Goal: Find specific page/section: Find specific page/section

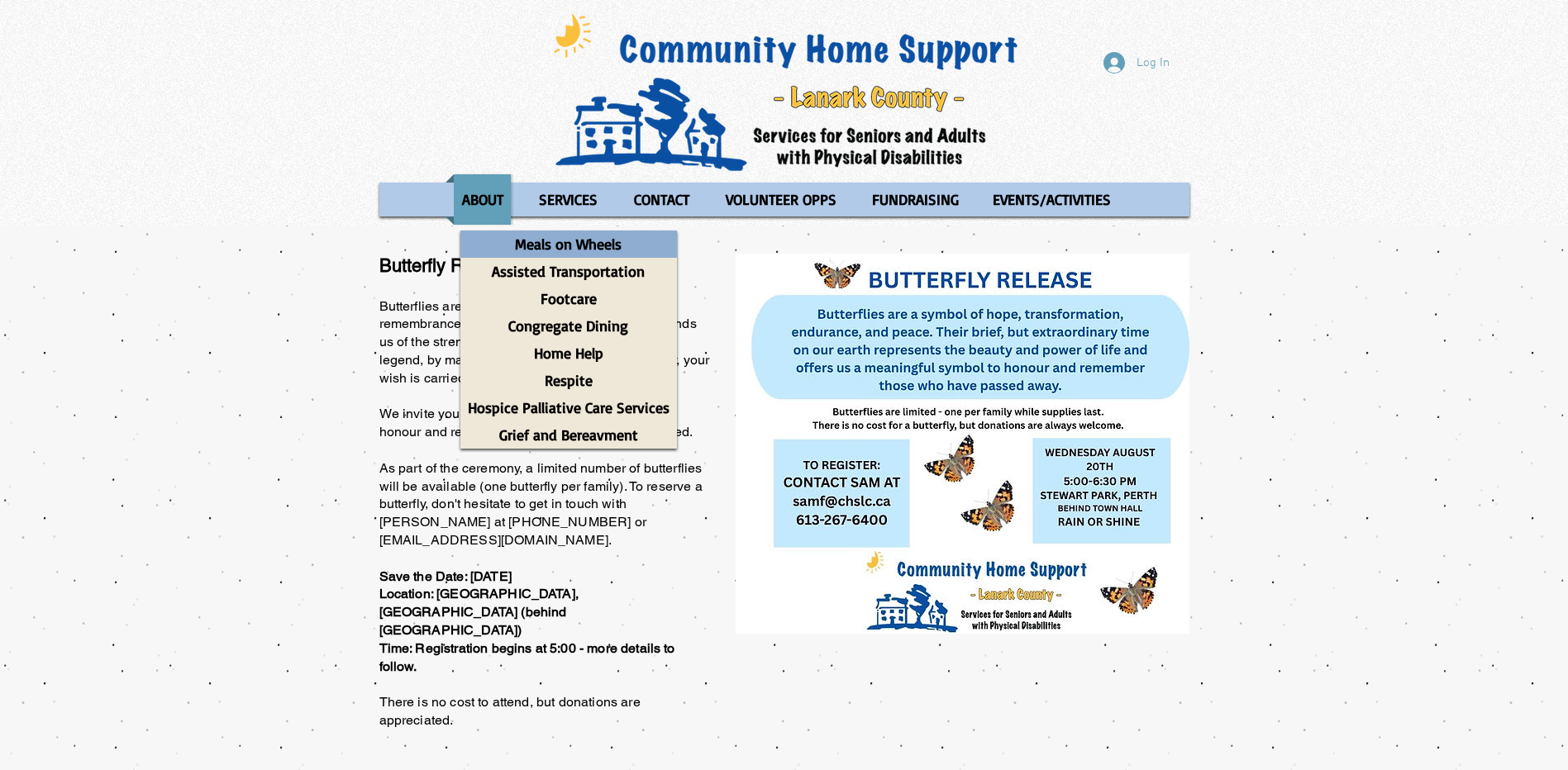
click at [557, 242] on p "Meals on Wheels" at bounding box center [568, 244] width 122 height 27
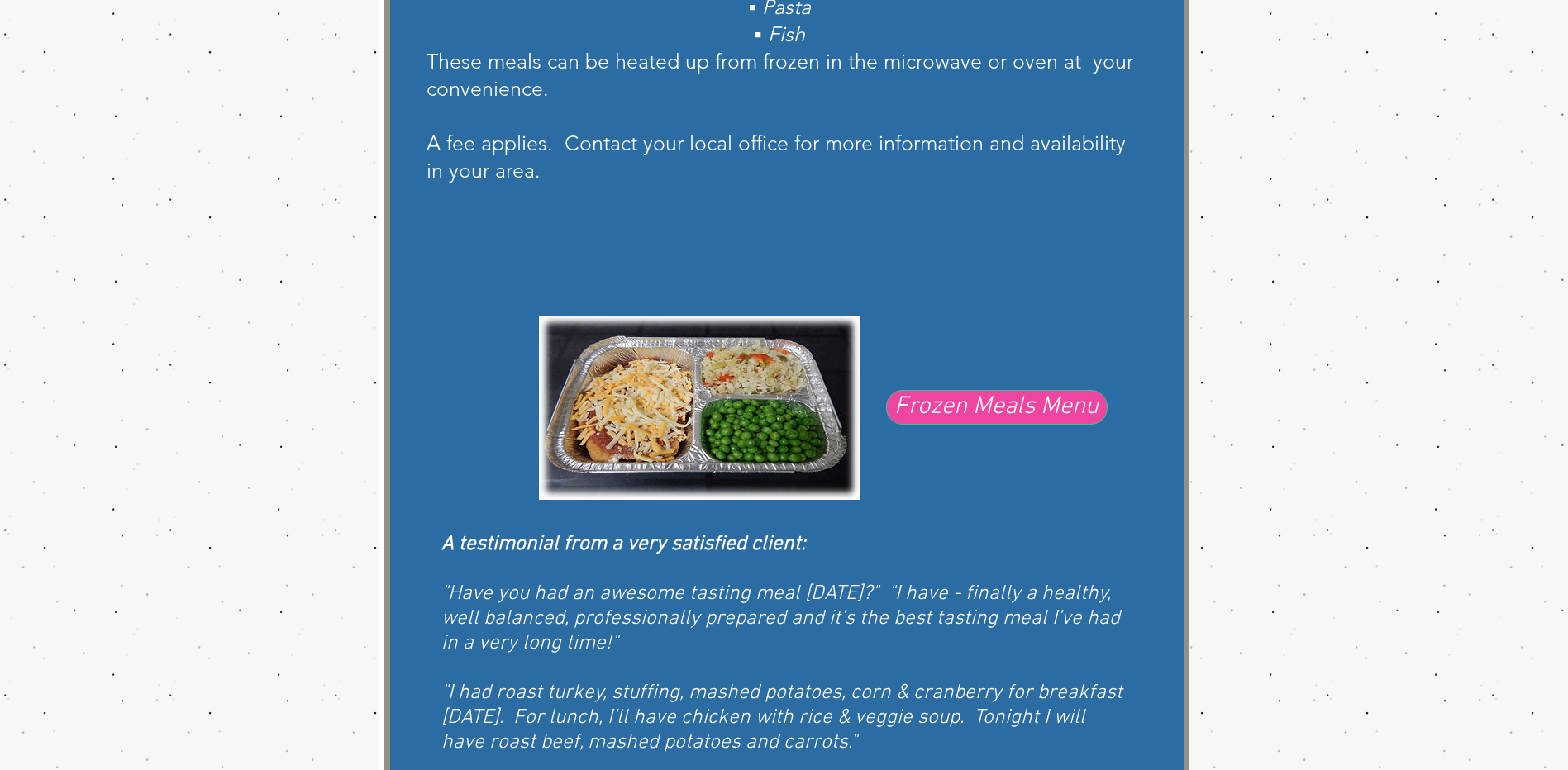
scroll to position [826, 0]
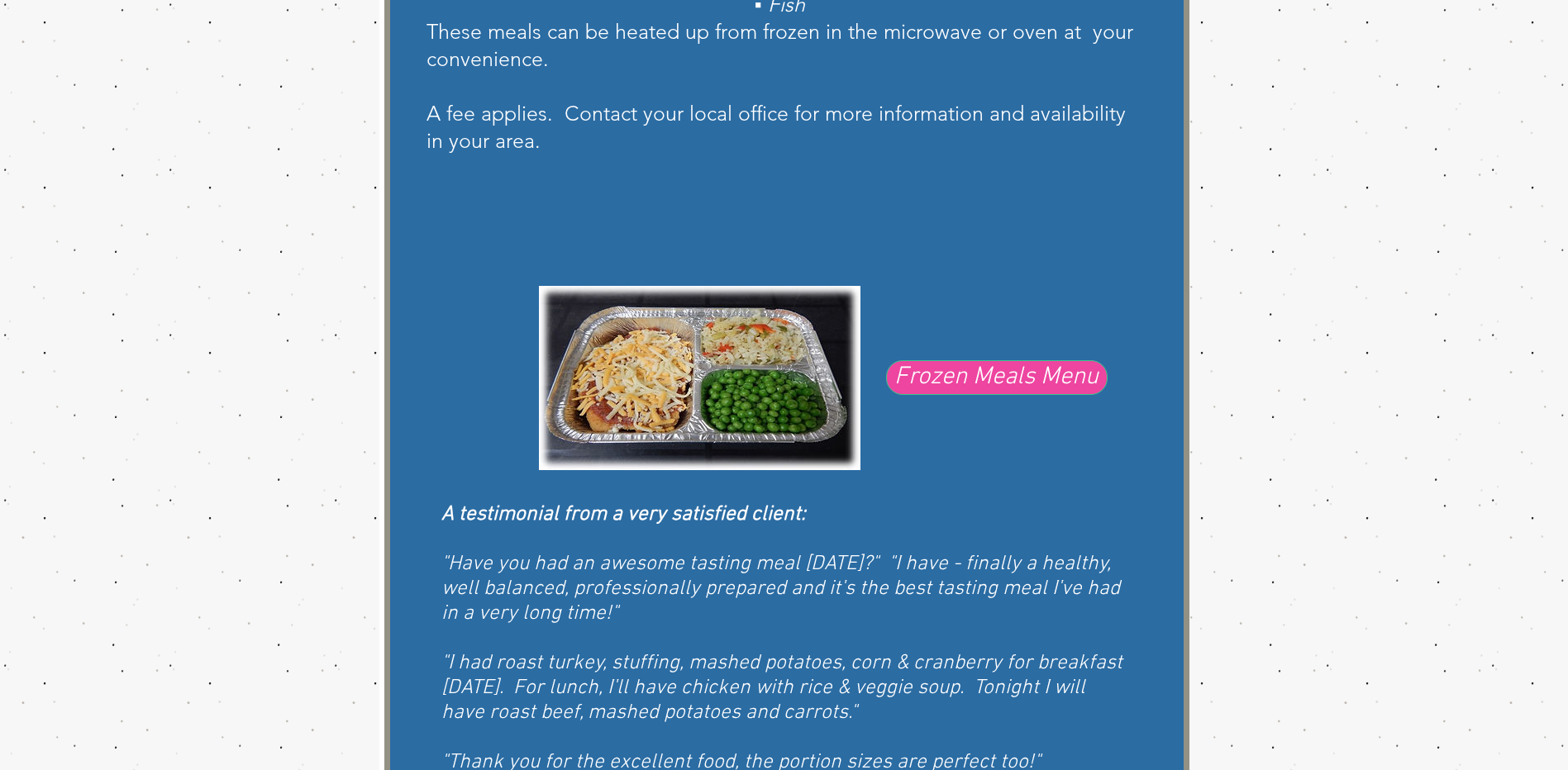
click at [982, 373] on span "Frozen Meals Menu" at bounding box center [996, 378] width 204 height 35
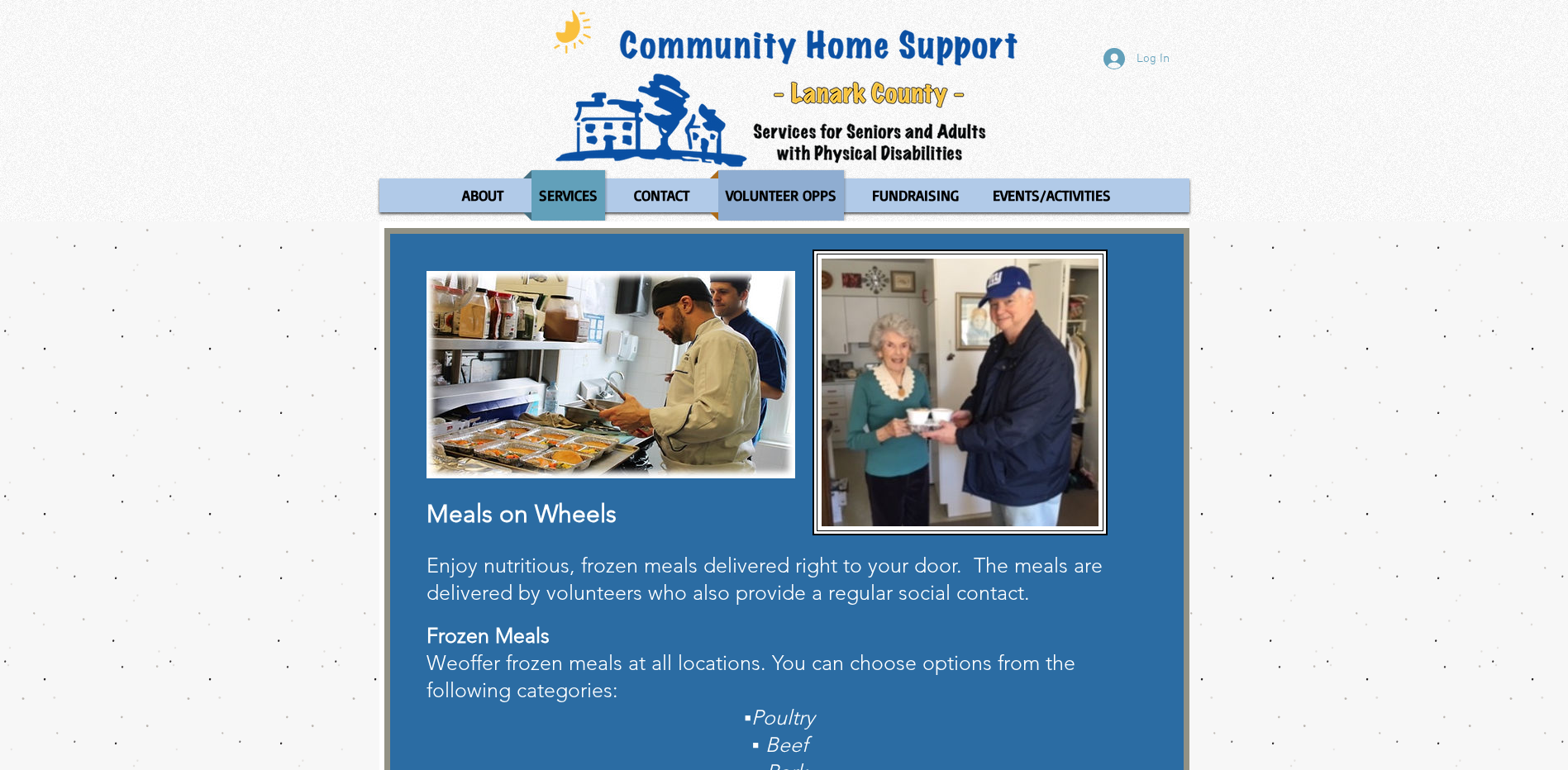
scroll to position [0, 0]
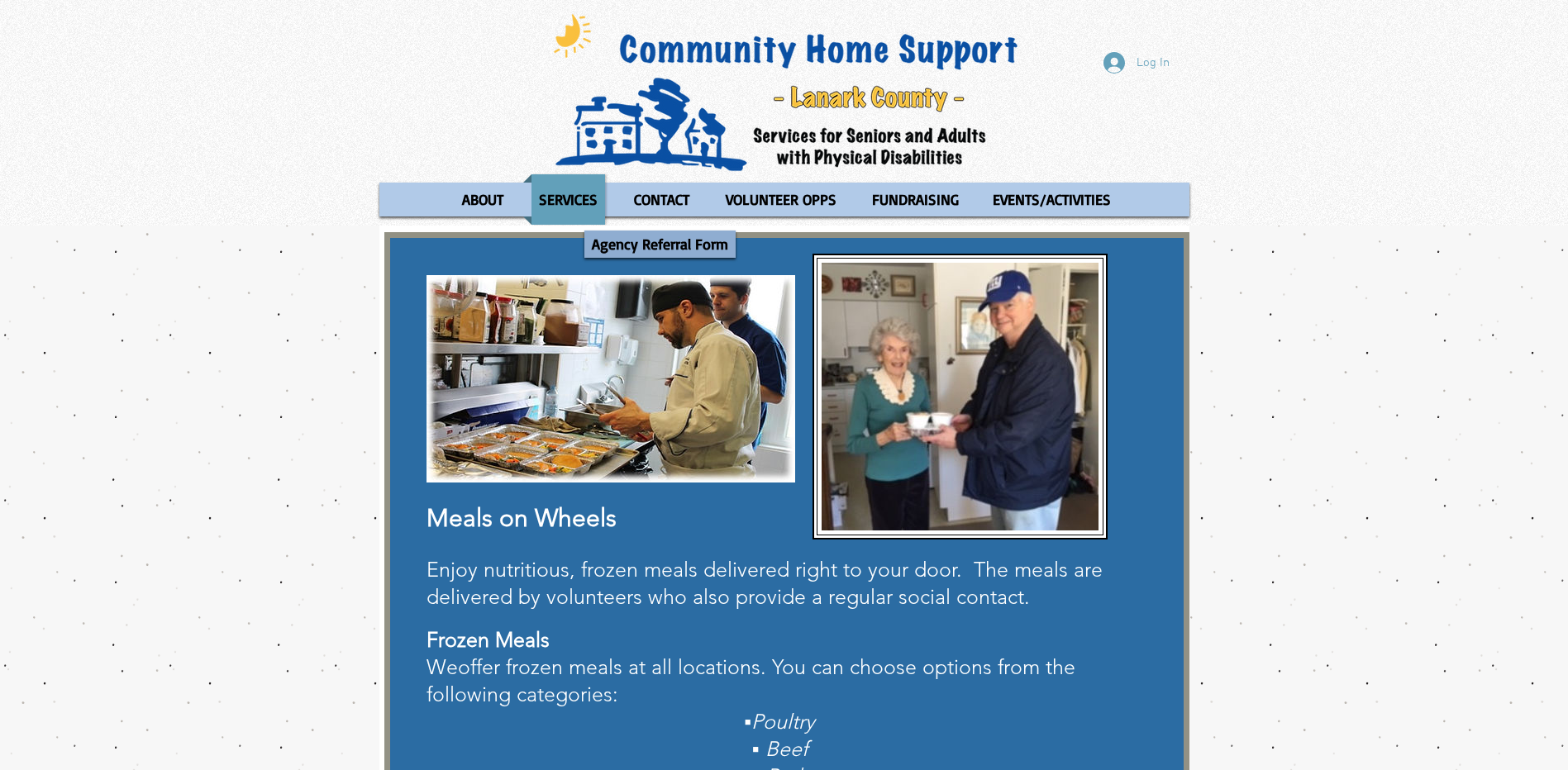
click at [638, 238] on p "Agency Referral Form" at bounding box center [660, 244] width 152 height 27
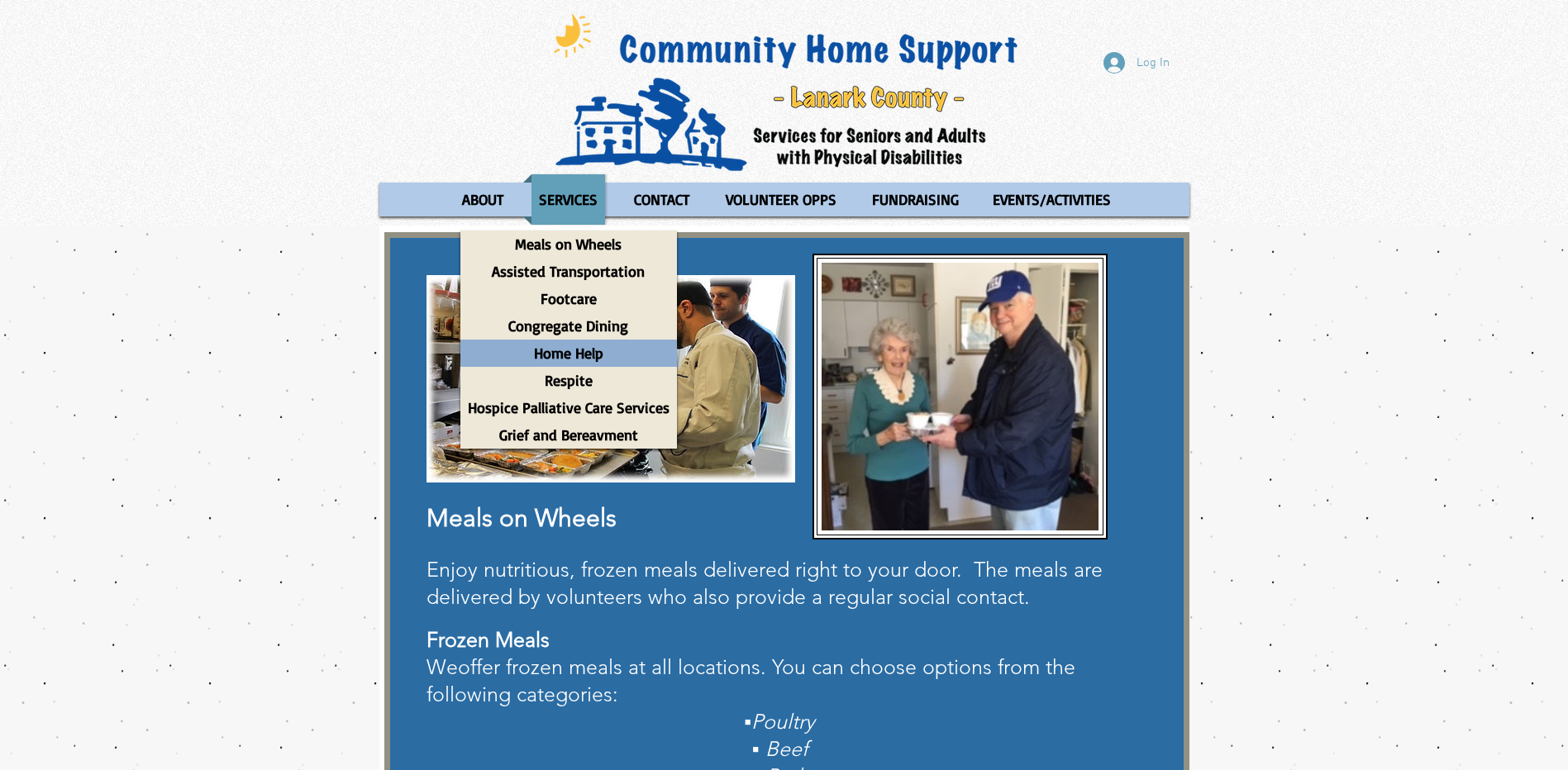
click at [566, 362] on p "Home Help" at bounding box center [568, 353] width 84 height 27
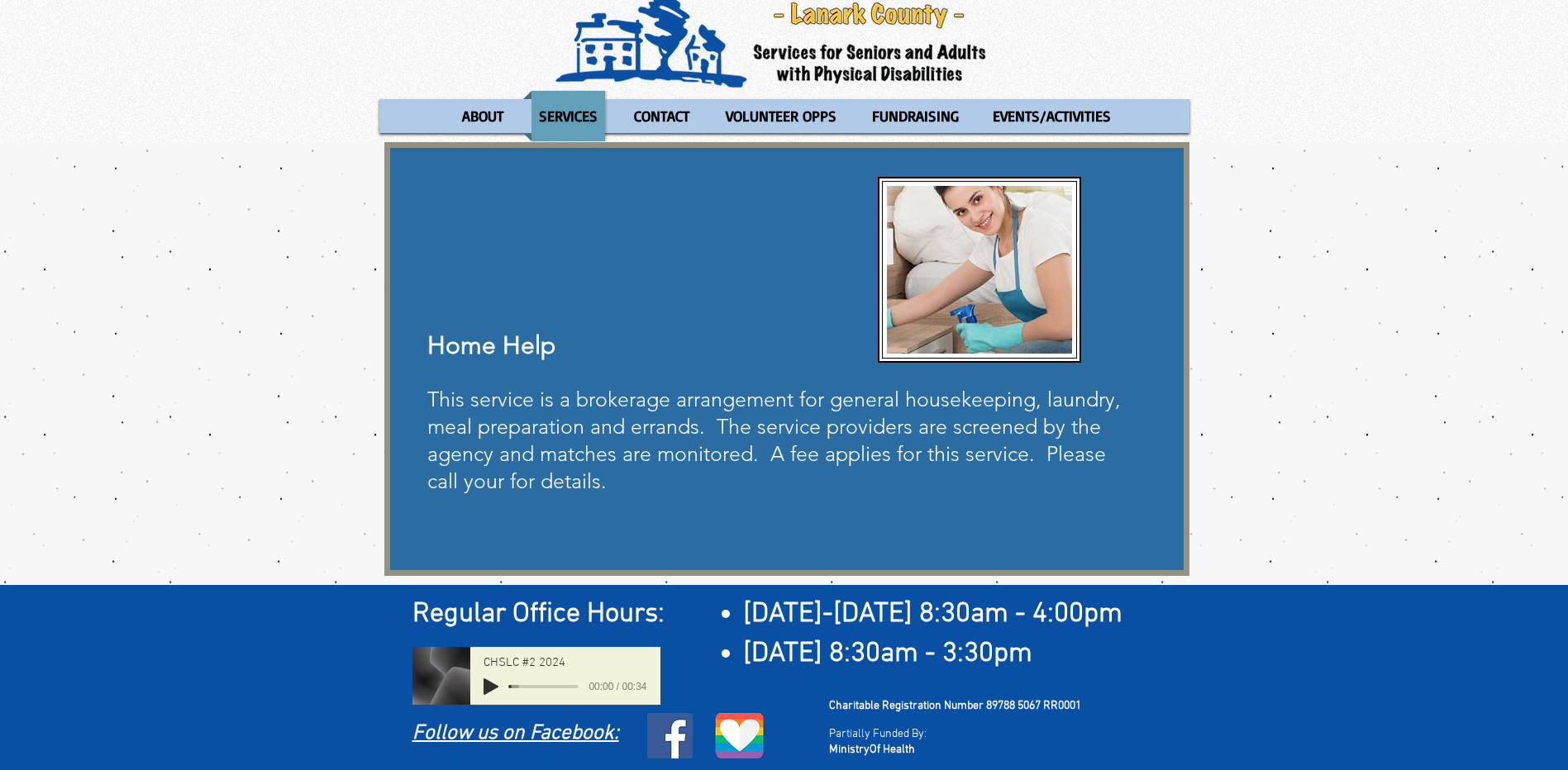
scroll to position [86, 0]
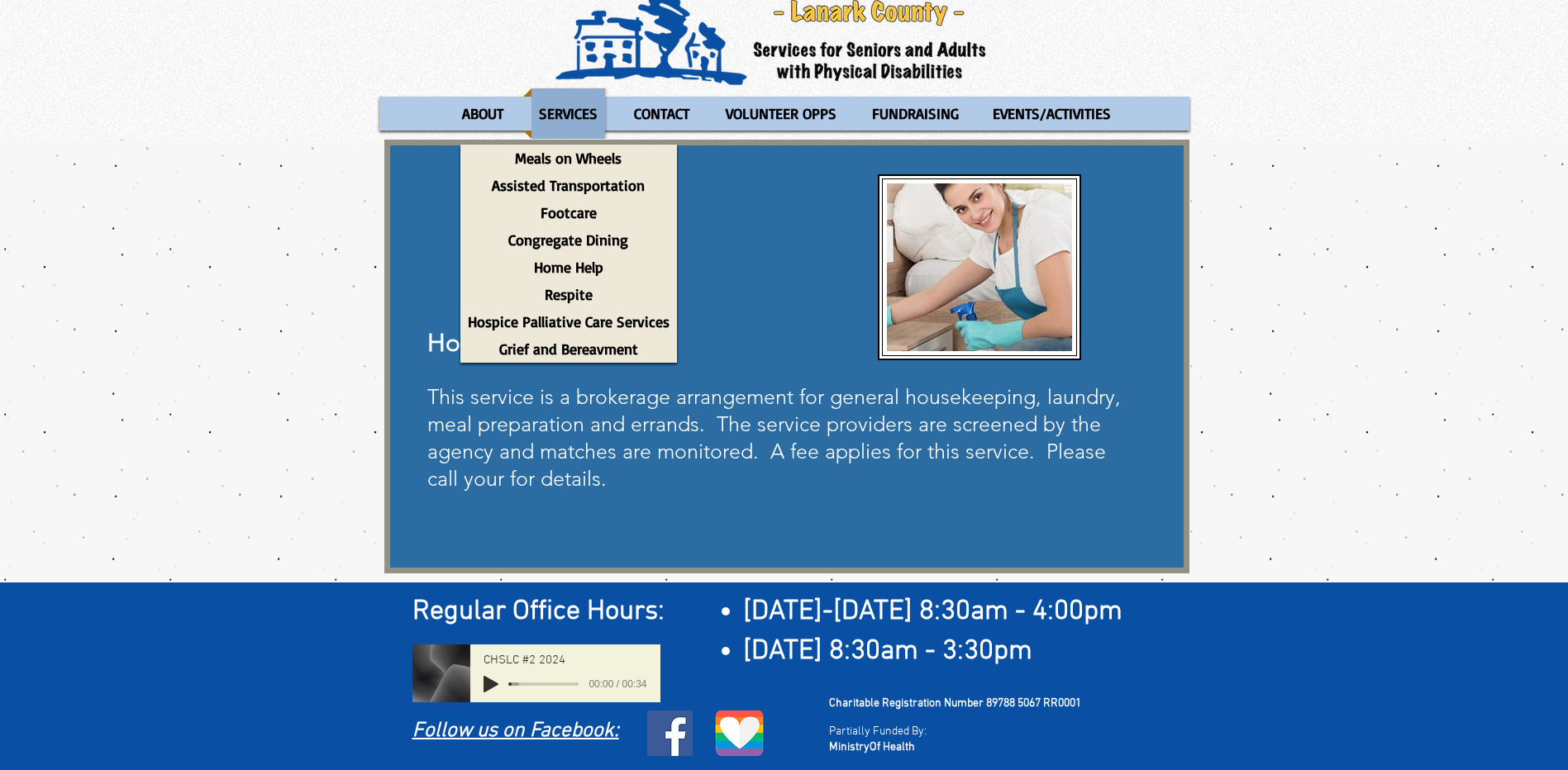
click at [576, 116] on p "SERVICES" at bounding box center [567, 114] width 74 height 51
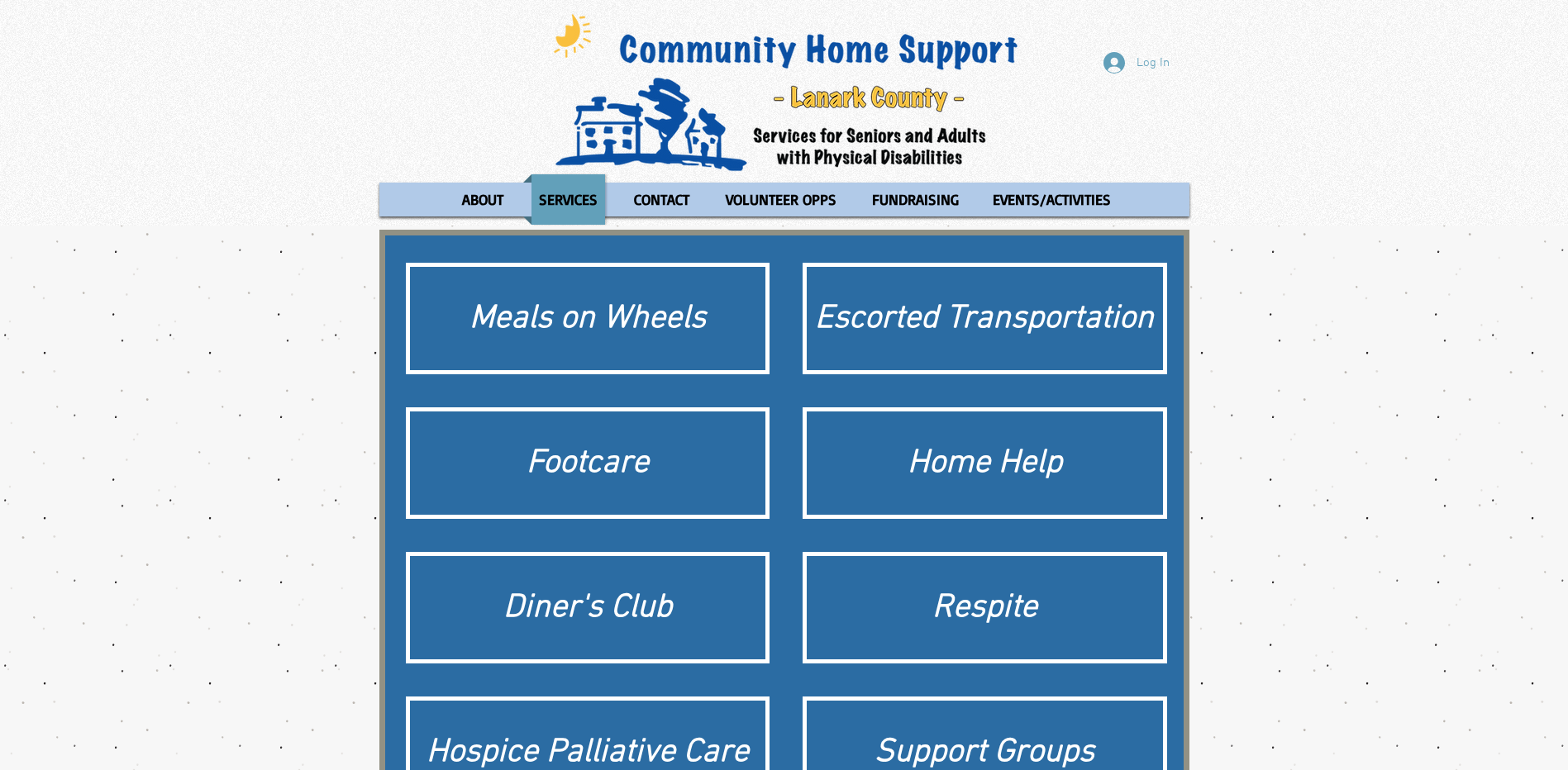
click at [353, 308] on div "main content" at bounding box center [784, 540] width 1568 height 628
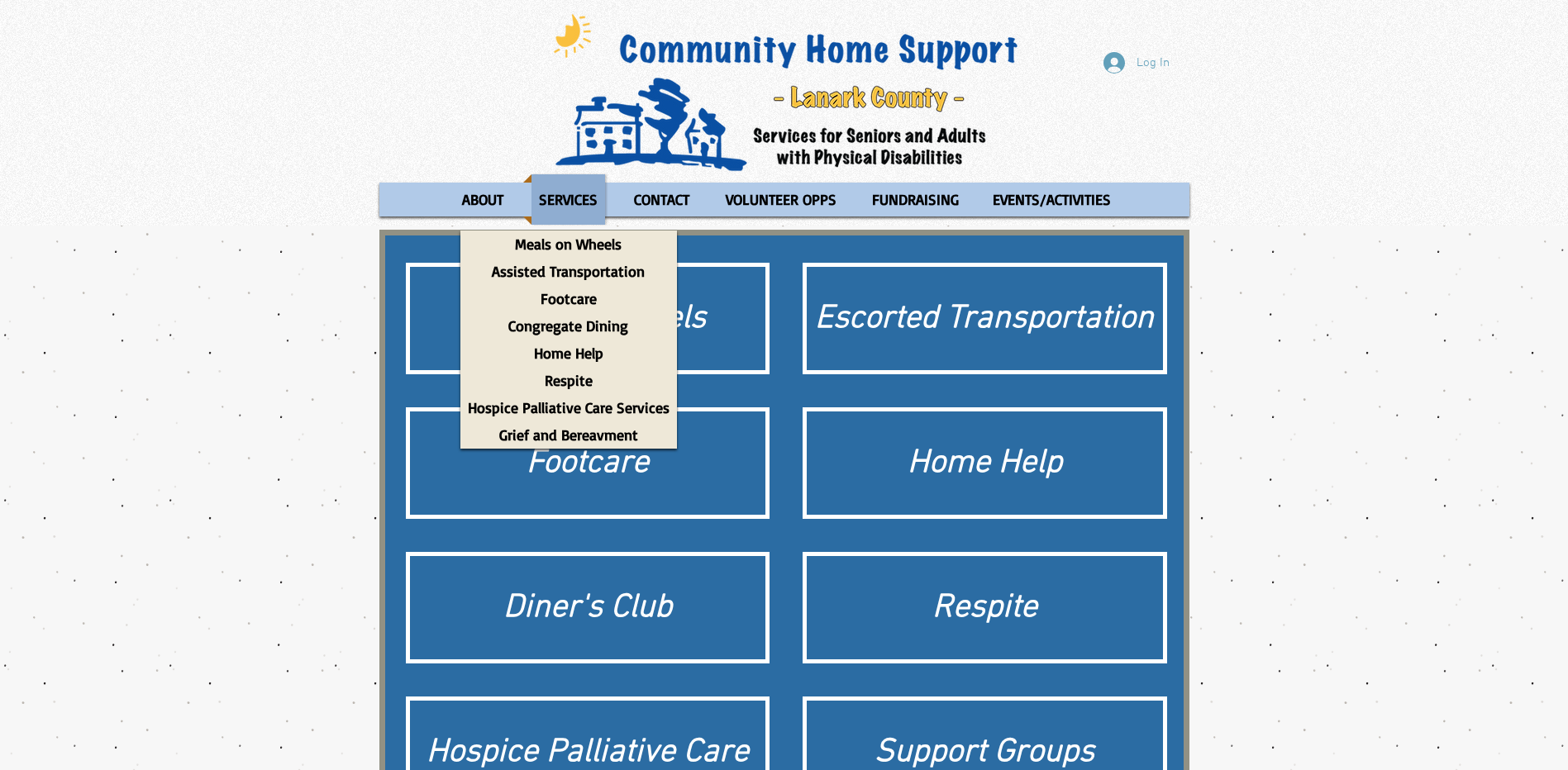
click at [562, 202] on p "SERVICES" at bounding box center [567, 200] width 74 height 51
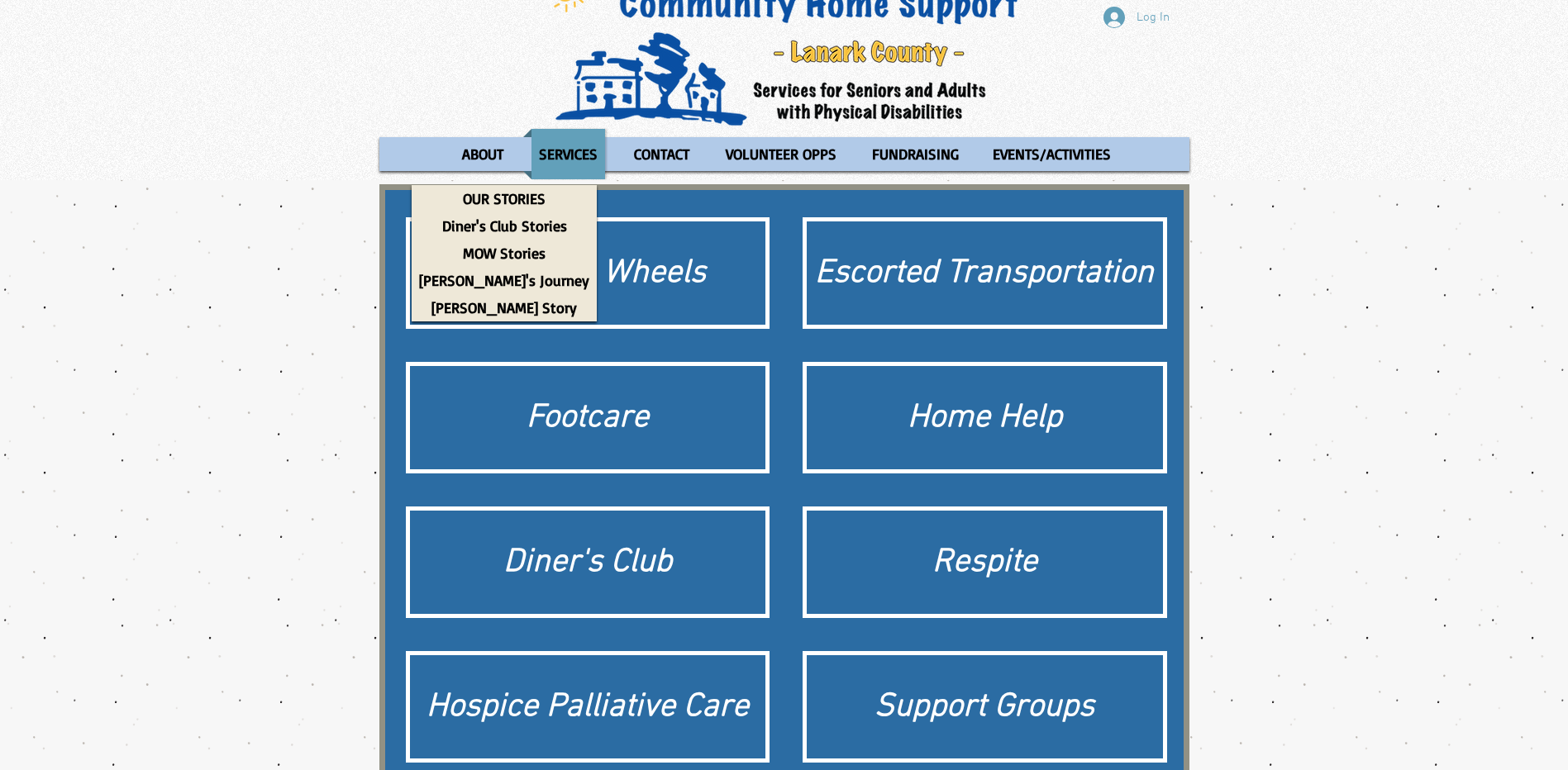
scroll to position [83, 0]
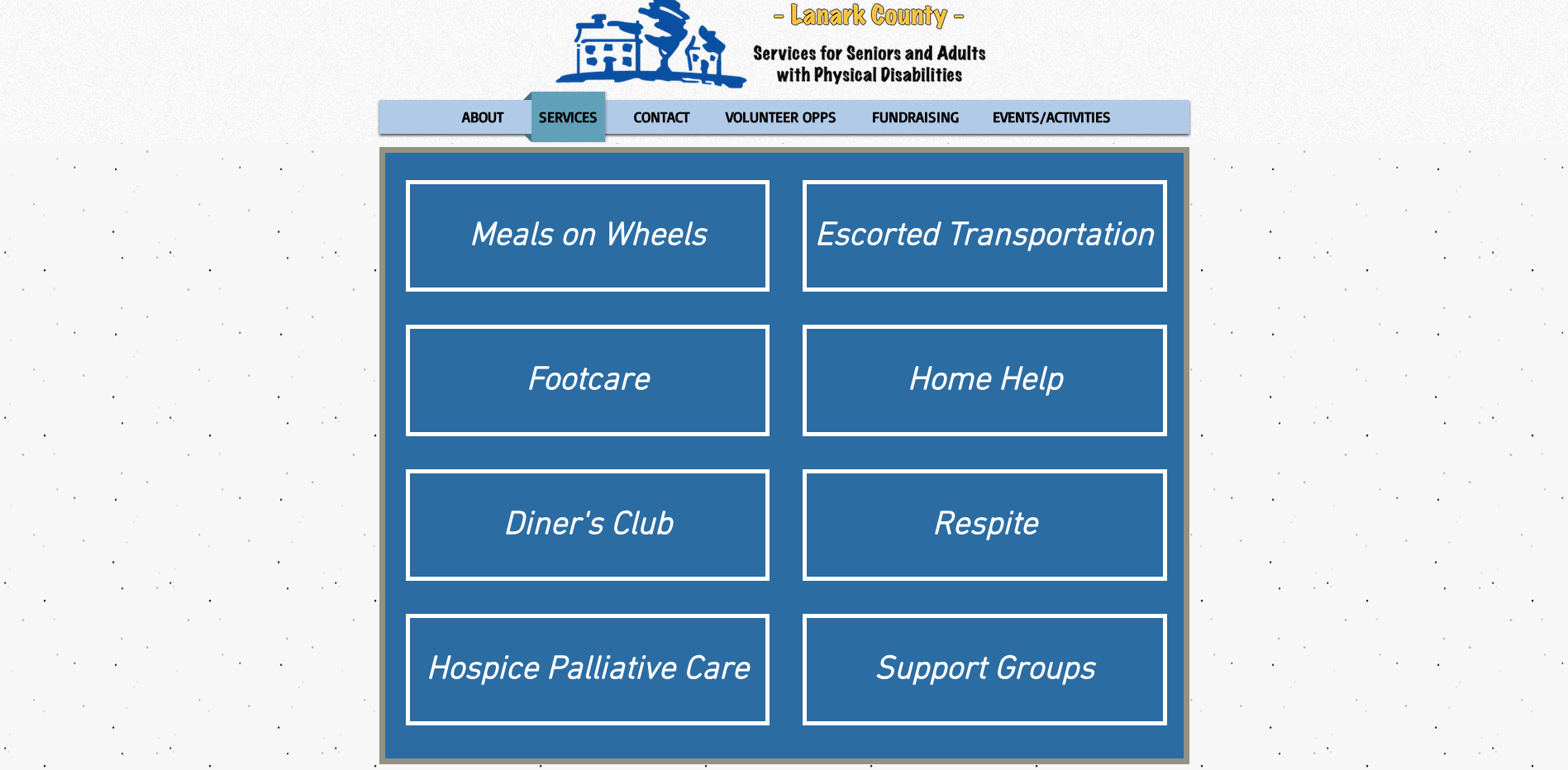
click at [276, 176] on div "main content" at bounding box center [784, 457] width 1568 height 628
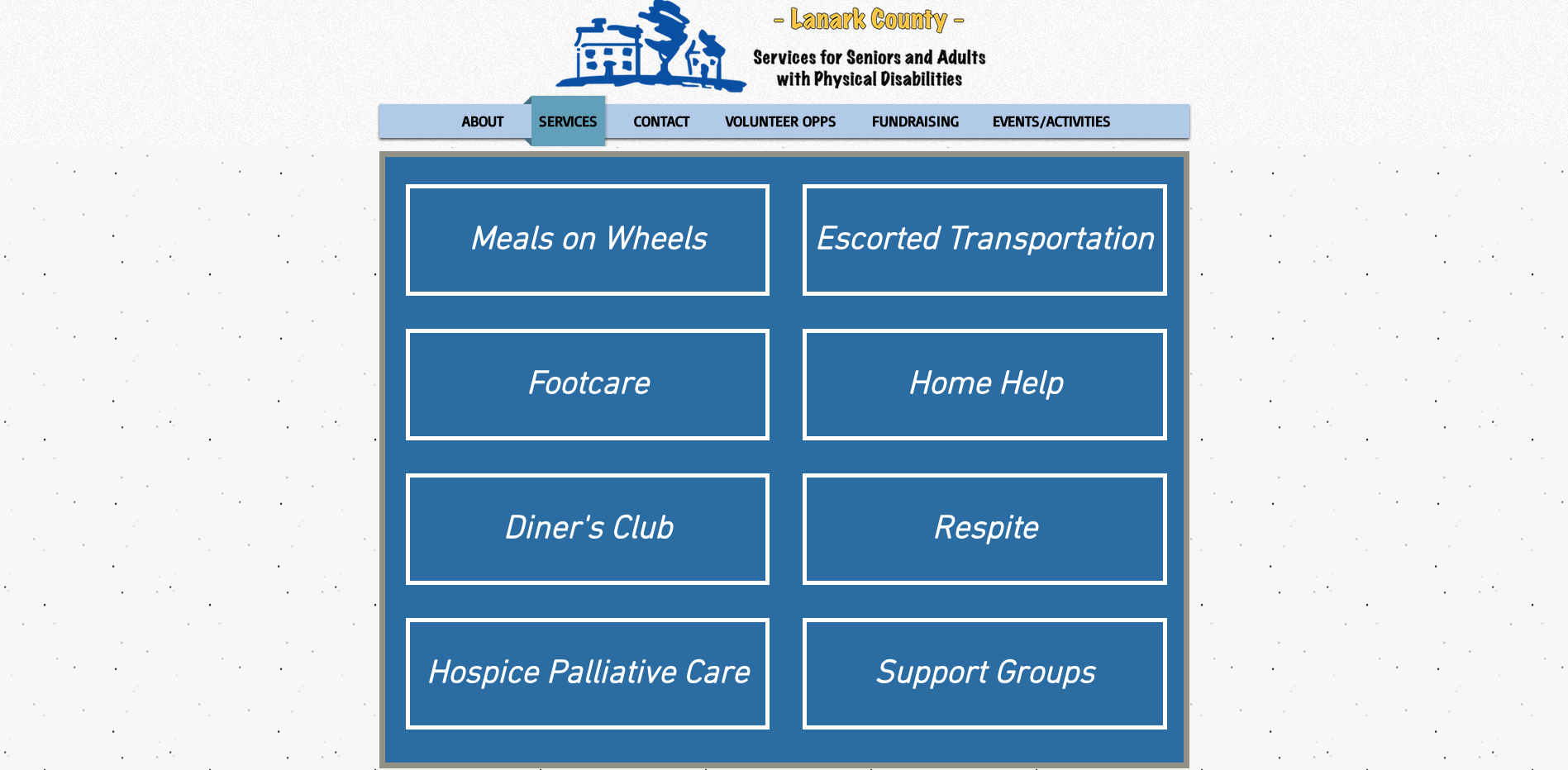
click at [1354, 266] on div "main content" at bounding box center [784, 461] width 1568 height 628
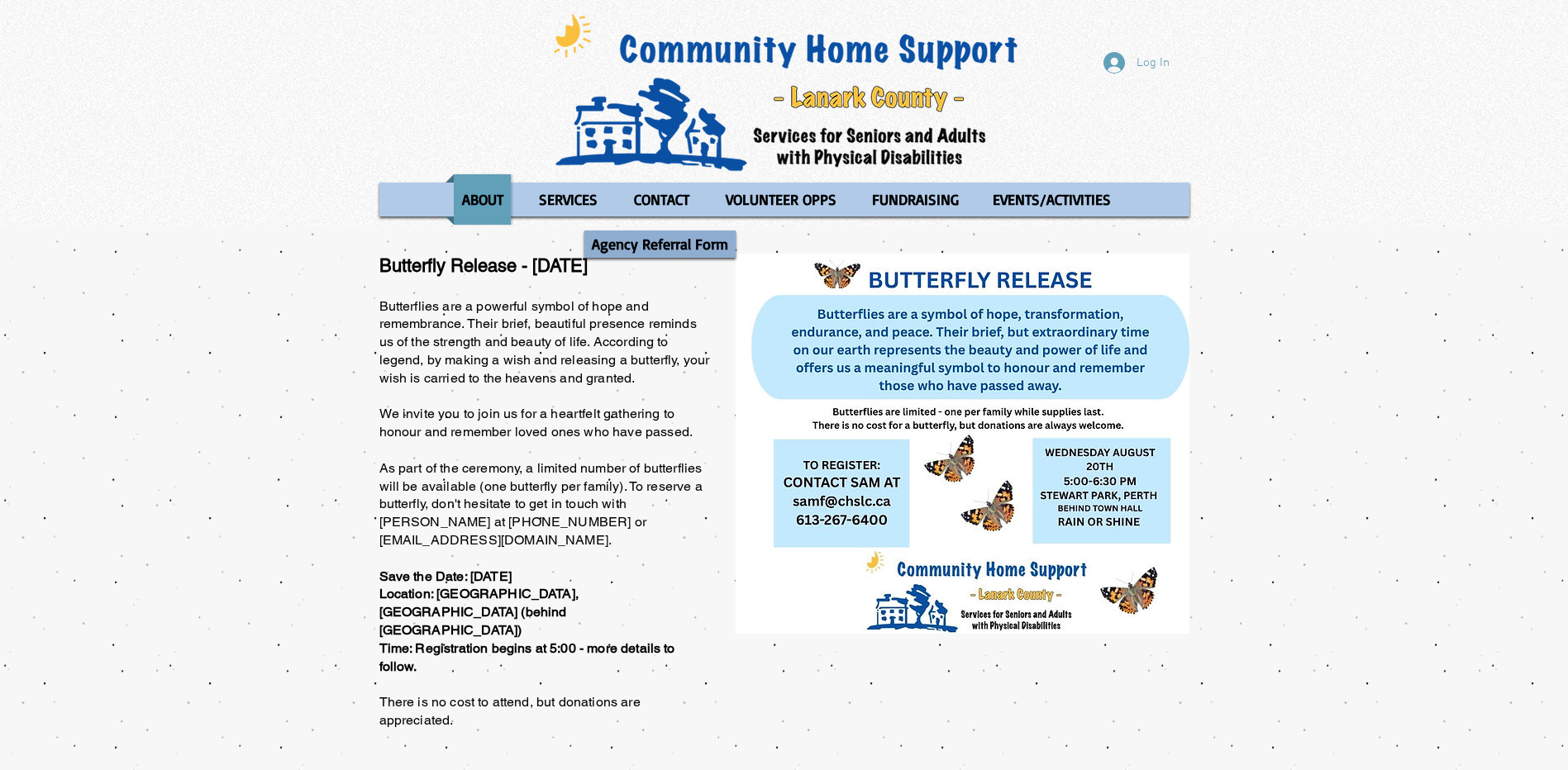
click at [671, 249] on p "Agency Referral Form" at bounding box center [660, 244] width 152 height 27
